Goal: Information Seeking & Learning: Compare options

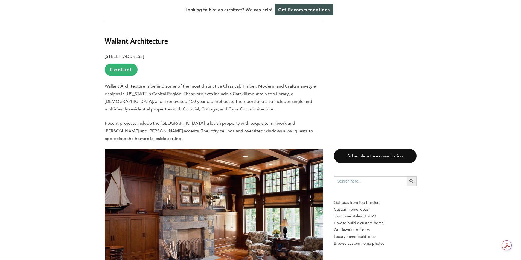
scroll to position [1155, 0]
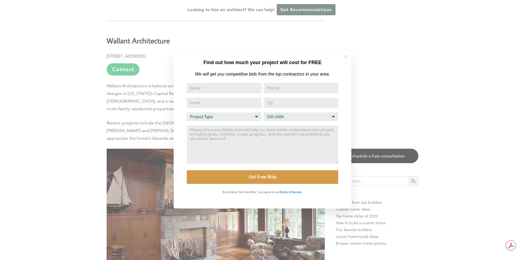
click at [343, 57] on icon at bounding box center [346, 57] width 6 height 6
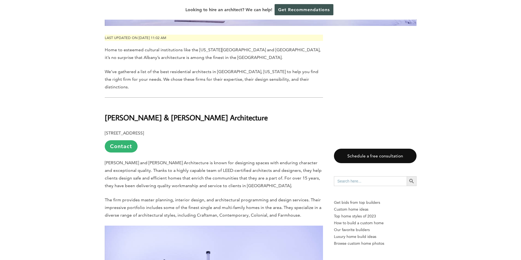
scroll to position [300, 0]
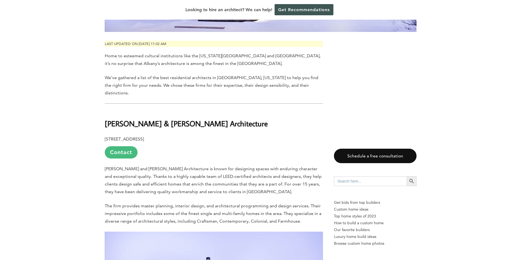
click at [127, 146] on link "Contact" at bounding box center [121, 152] width 33 height 12
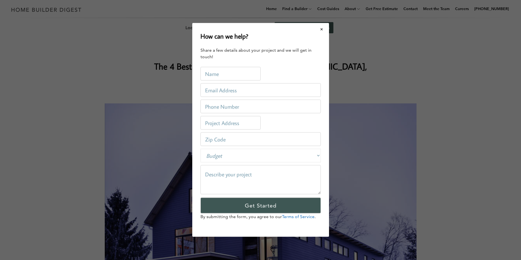
scroll to position [0, 0]
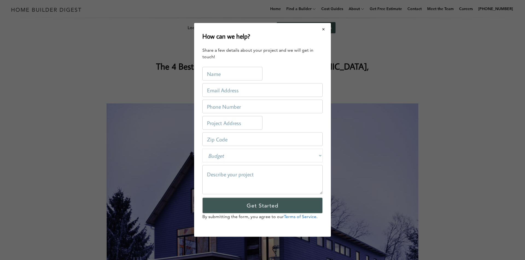
click at [323, 28] on button "Close modal" at bounding box center [323, 29] width 14 height 11
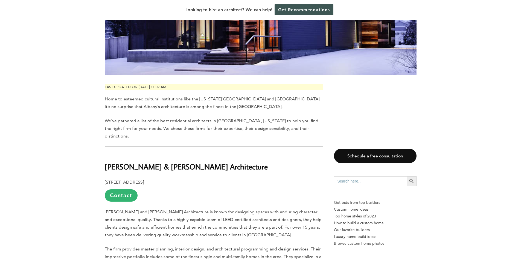
scroll to position [257, 0]
drag, startPoint x: 202, startPoint y: 151, endPoint x: 90, endPoint y: 140, distance: 112.6
copy b "[PERSON_NAME] & [PERSON_NAME] Architecture"
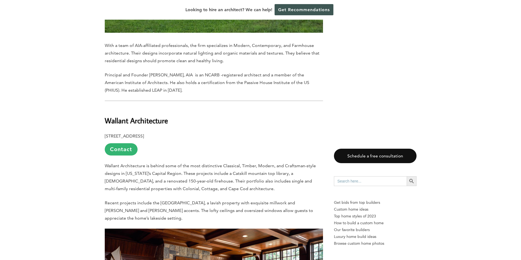
scroll to position [1075, 0]
click at [151, 116] on b "Wallant Architecture" at bounding box center [136, 121] width 63 height 10
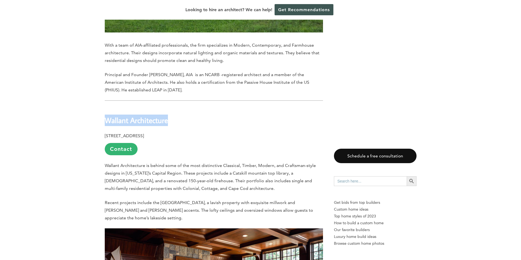
click at [151, 116] on b "Wallant Architecture" at bounding box center [136, 121] width 63 height 10
copy div "Wallant Architecture"
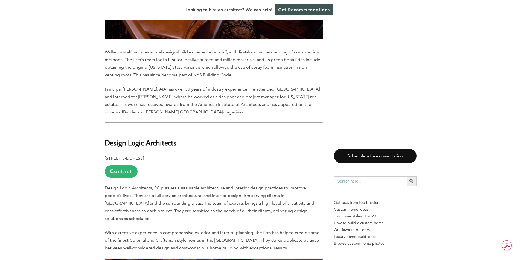
scroll to position [1462, 0]
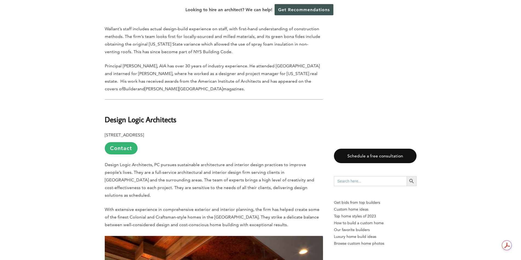
click at [120, 115] on b "Design Logic Architects" at bounding box center [141, 120] width 72 height 10
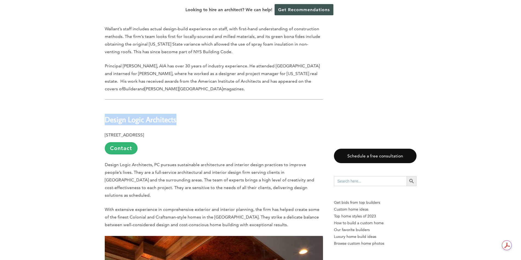
click at [120, 115] on b "Design Logic Architects" at bounding box center [141, 120] width 72 height 10
click at [112, 115] on b "Design Logic Architects" at bounding box center [141, 120] width 72 height 10
drag, startPoint x: 112, startPoint y: 86, endPoint x: 114, endPoint y: 89, distance: 3.7
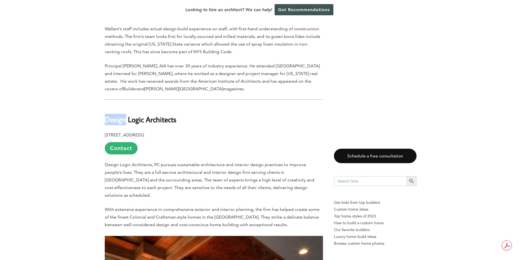
click at [114, 115] on b "Design Logic Architects" at bounding box center [141, 120] width 72 height 10
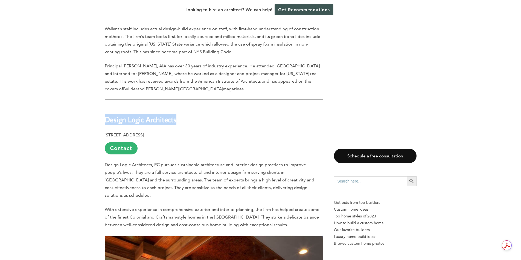
copy div "Design Logic Architects"
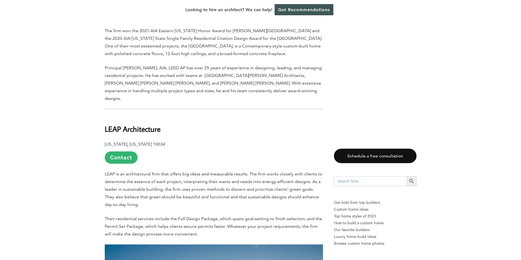
scroll to position [689, 0]
click at [127, 124] on b "LEAP Architecture" at bounding box center [133, 129] width 56 height 10
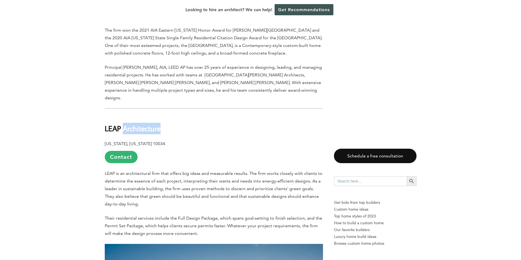
click at [127, 124] on b "LEAP Architecture" at bounding box center [133, 129] width 56 height 10
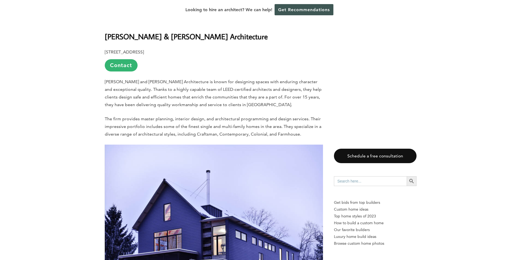
scroll to position [388, 0]
